Goal: Task Accomplishment & Management: Use online tool/utility

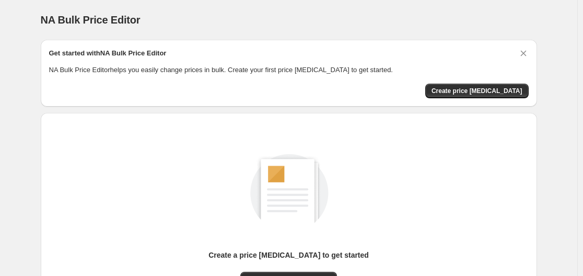
scroll to position [116, 0]
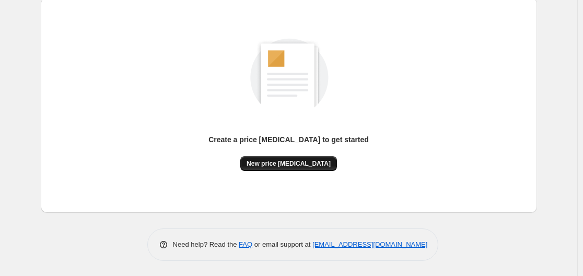
click at [280, 160] on span "New price [MEDICAL_DATA]" at bounding box center [289, 163] width 84 height 8
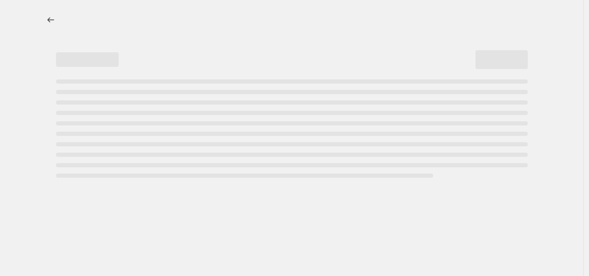
select select "percentage"
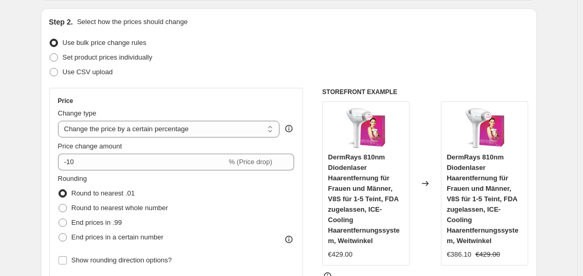
scroll to position [157, 0]
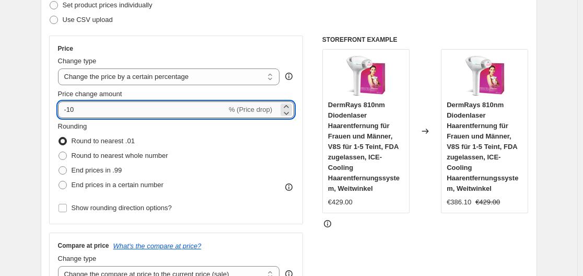
drag, startPoint x: 69, startPoint y: 110, endPoint x: 102, endPoint y: 111, distance: 33.5
click at [102, 111] on input "-10" at bounding box center [142, 109] width 169 height 17
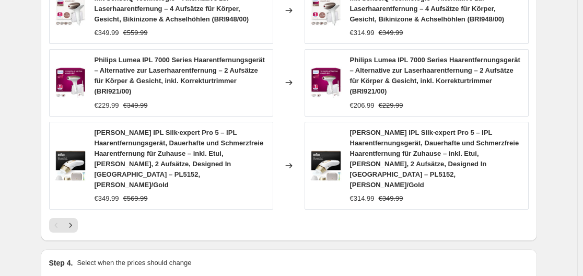
scroll to position [889, 0]
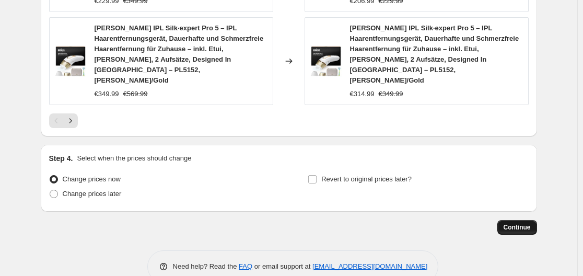
type input "-30"
click at [511, 223] on span "Continue" at bounding box center [517, 227] width 27 height 8
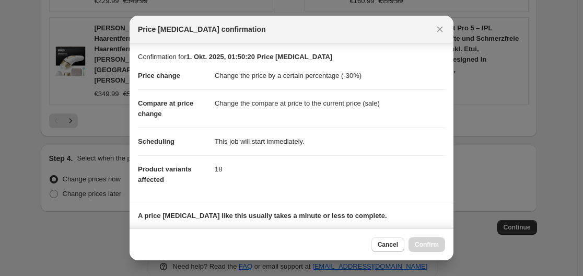
scroll to position [157, 0]
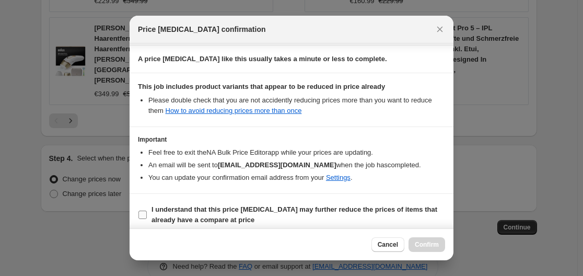
click at [135, 216] on section "I understand that this price [MEDICAL_DATA] may further reduce the prices of it…" at bounding box center [292, 215] width 324 height 42
click at [138, 215] on span ":r20:" at bounding box center [142, 214] width 9 height 9
click at [139, 215] on input "I understand that this price [MEDICAL_DATA] may further reduce the prices of it…" at bounding box center [143, 215] width 8 height 8
checkbox input "true"
click at [431, 243] on span "Confirm" at bounding box center [427, 244] width 24 height 8
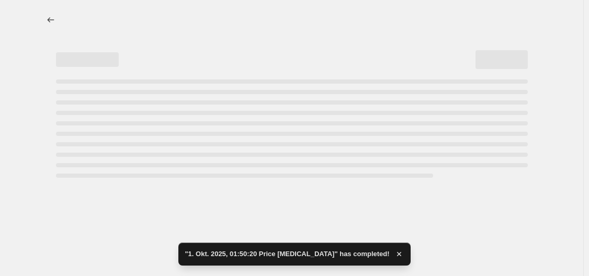
select select "percentage"
